Goal: Task Accomplishment & Management: Complete application form

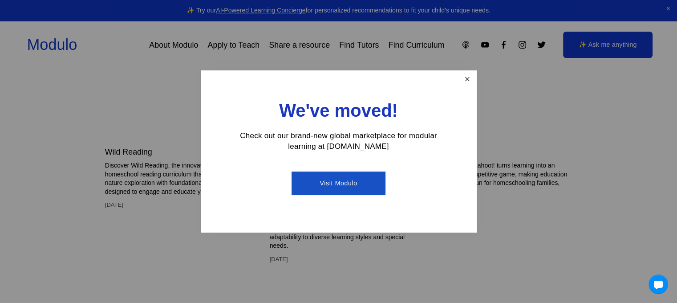
click at [468, 76] on link "Close" at bounding box center [467, 80] width 16 height 16
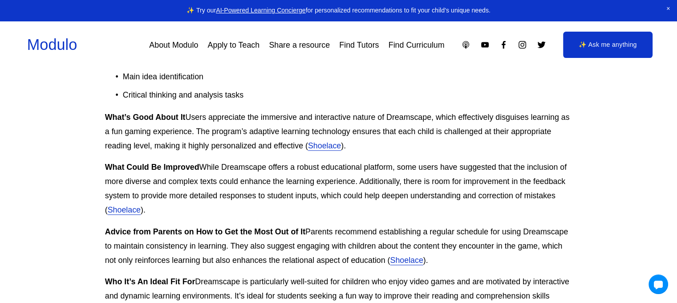
scroll to position [781, 0]
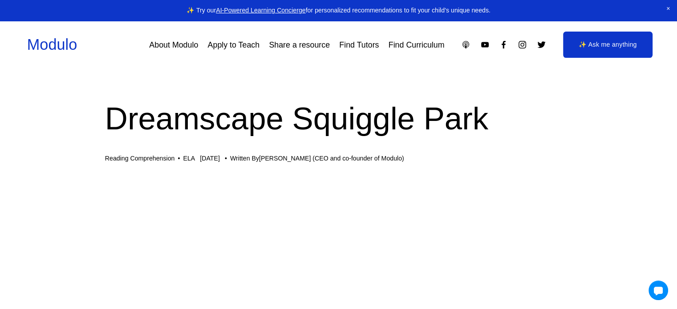
click at [231, 43] on link "Apply to Teach" at bounding box center [234, 45] width 52 height 16
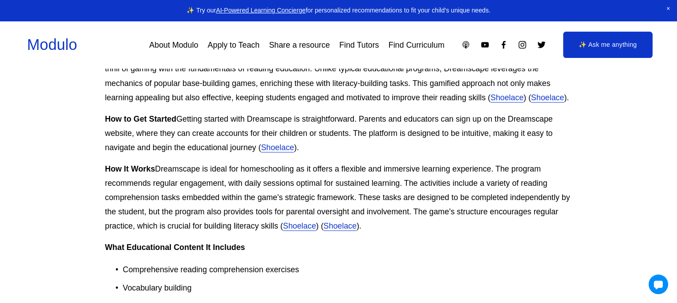
scroll to position [578, 0]
drag, startPoint x: 510, startPoint y: 116, endPoint x: 556, endPoint y: 116, distance: 45.8
click at [556, 116] on p "How to Get Started Getting started with Dreamscape is straightforward. Parents …" at bounding box center [338, 132] width 467 height 43
copy p "Dreamscape"
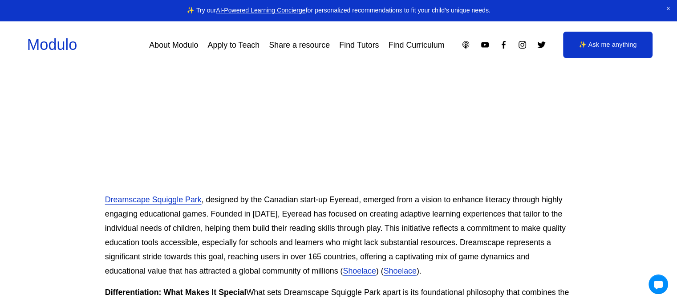
scroll to position [297, 0]
